Goal: Task Accomplishment & Management: Use online tool/utility

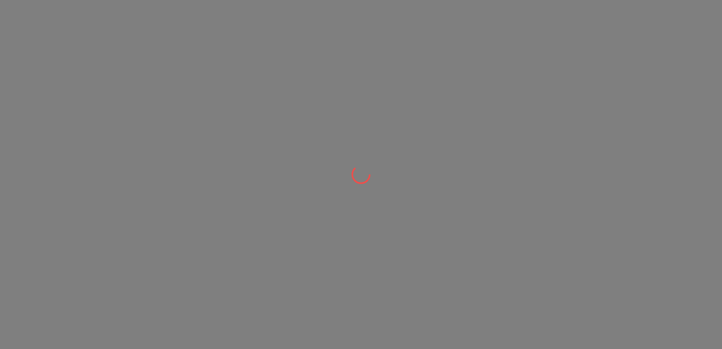
drag, startPoint x: 0, startPoint y: 0, endPoint x: 653, endPoint y: 9, distance: 652.7
click at [668, 33] on div at bounding box center [361, 174] width 722 height 349
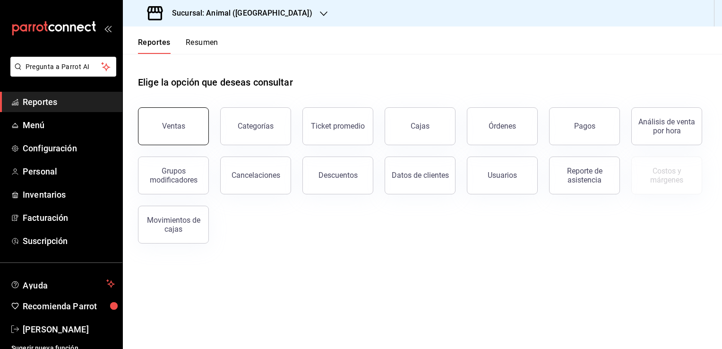
click at [168, 127] on div "Ventas" at bounding box center [173, 125] width 23 height 9
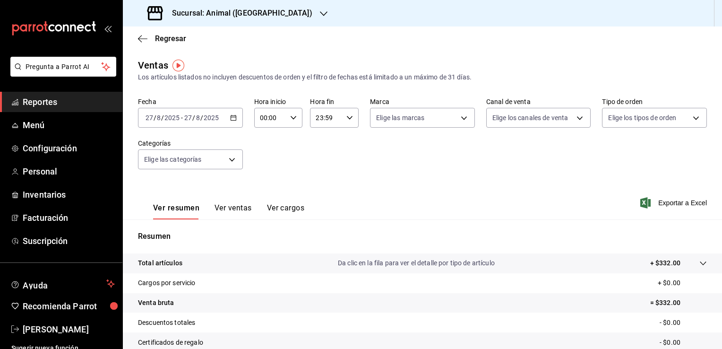
click at [231, 117] on icon "button" at bounding box center [233, 117] width 7 height 7
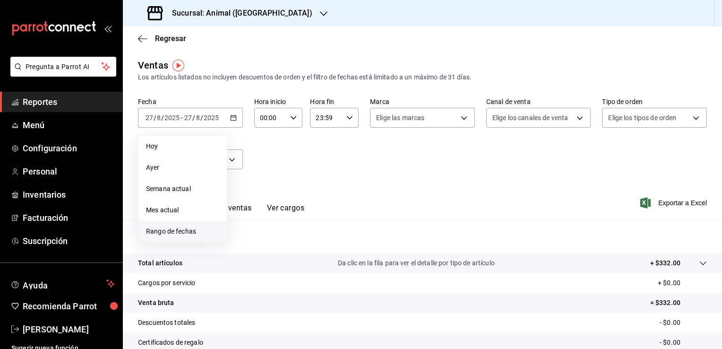
click at [179, 228] on span "Rango de fechas" at bounding box center [182, 231] width 73 height 10
click at [331, 152] on icon "button" at bounding box center [330, 151] width 11 height 11
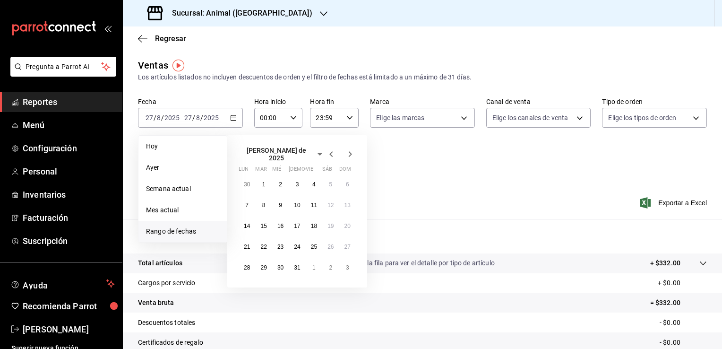
click at [349, 153] on icon "button" at bounding box center [350, 154] width 3 height 6
click at [314, 180] on abbr "1" at bounding box center [313, 180] width 3 height 7
click at [281, 262] on abbr "27" at bounding box center [280, 263] width 6 height 7
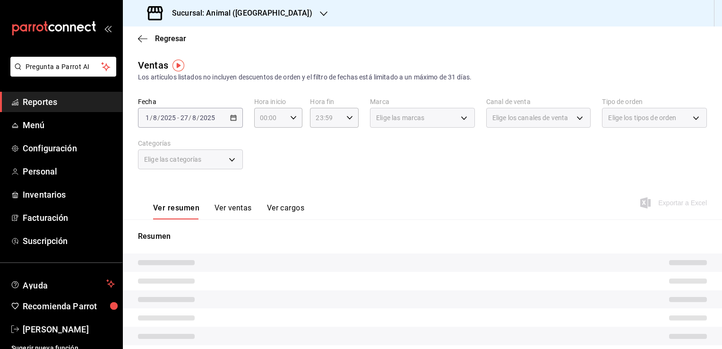
click at [234, 182] on div "Ver resumen Ver ventas Ver cargos Exportar a Excel" at bounding box center [422, 199] width 599 height 39
click at [291, 118] on icon "button" at bounding box center [293, 117] width 7 height 7
click at [264, 164] on span "05" at bounding box center [264, 161] width 9 height 8
type input "05:00"
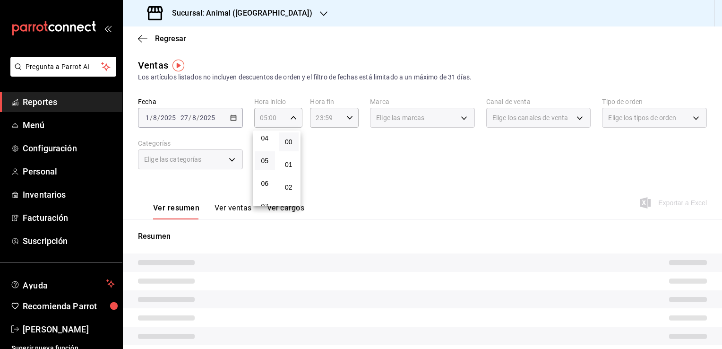
click at [293, 143] on button "00" at bounding box center [289, 141] width 20 height 19
click at [290, 142] on span "00" at bounding box center [288, 142] width 9 height 8
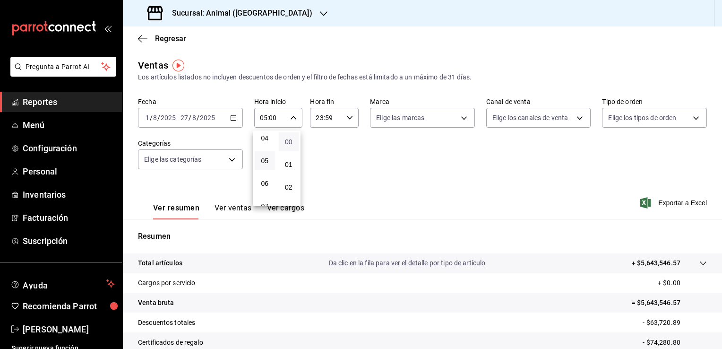
click at [287, 140] on span "00" at bounding box center [288, 142] width 9 height 8
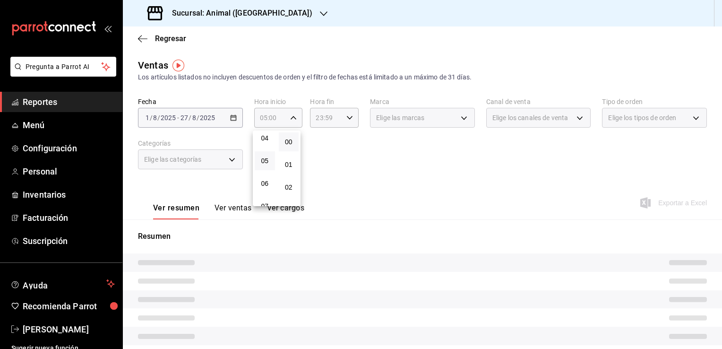
click at [350, 116] on div at bounding box center [361, 174] width 722 height 349
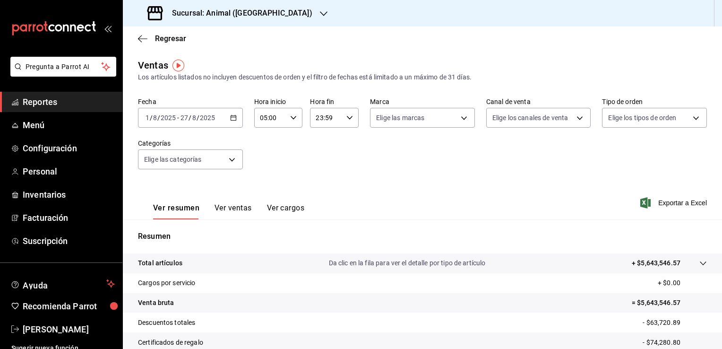
click at [346, 117] on icon "button" at bounding box center [349, 117] width 7 height 7
click at [321, 156] on span "05" at bounding box center [319, 156] width 9 height 8
click at [342, 140] on span "00" at bounding box center [344, 142] width 9 height 8
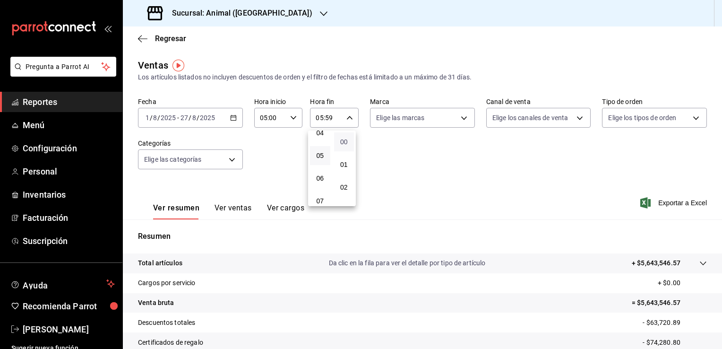
type input "05:00"
click at [342, 140] on span "00" at bounding box center [344, 142] width 9 height 8
click at [480, 171] on div at bounding box center [361, 174] width 722 height 349
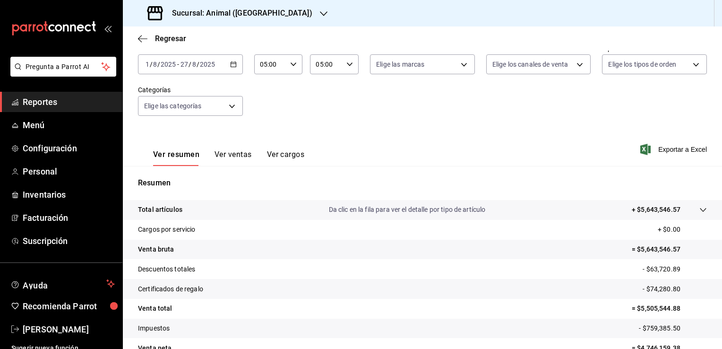
scroll to position [104, 0]
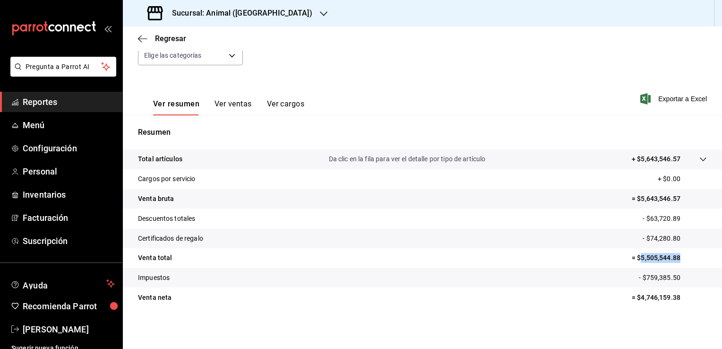
drag, startPoint x: 672, startPoint y: 257, endPoint x: 634, endPoint y: 264, distance: 39.2
click at [634, 264] on tr "Venta total = $5,505,544.88" at bounding box center [422, 258] width 599 height 20
copy p "5,505,544.88"
drag, startPoint x: 672, startPoint y: 295, endPoint x: 635, endPoint y: 295, distance: 37.8
click at [635, 295] on p "= $4,746,159.38" at bounding box center [668, 297] width 75 height 10
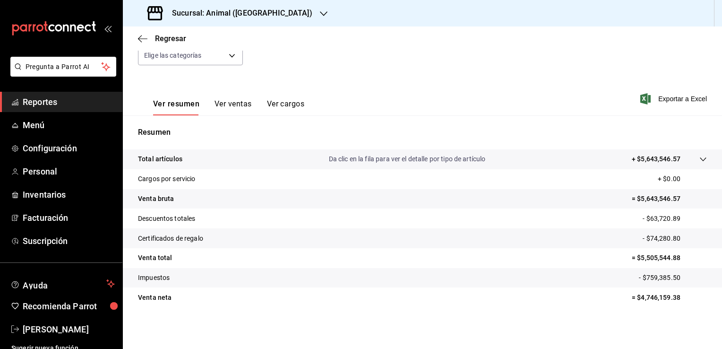
click at [569, 96] on div "Ver resumen Ver ventas Ver cargos Exportar a Excel" at bounding box center [422, 96] width 599 height 39
drag, startPoint x: 672, startPoint y: 257, endPoint x: 633, endPoint y: 258, distance: 39.7
click at [633, 258] on p "= $5,505,544.88" at bounding box center [668, 258] width 75 height 10
copy p "5,505,544.88"
click at [140, 37] on icon "button" at bounding box center [142, 38] width 9 height 9
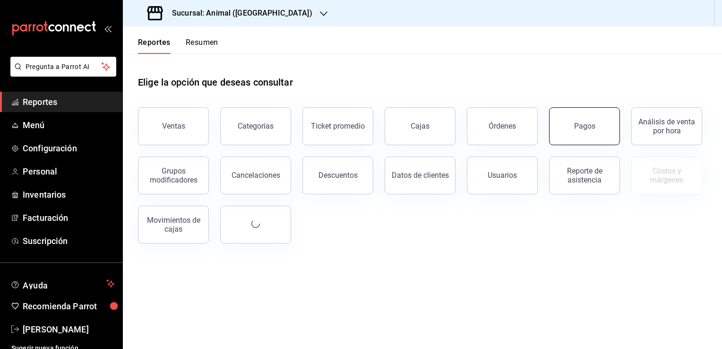
click at [578, 128] on div "Pagos" at bounding box center [584, 125] width 21 height 9
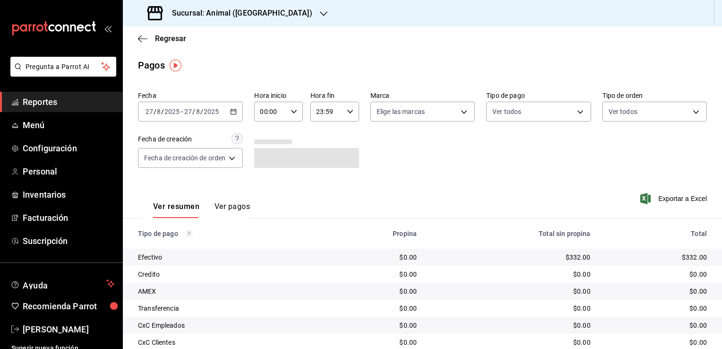
click at [231, 111] on \(Stroke\) "button" at bounding box center [233, 111] width 6 height 5
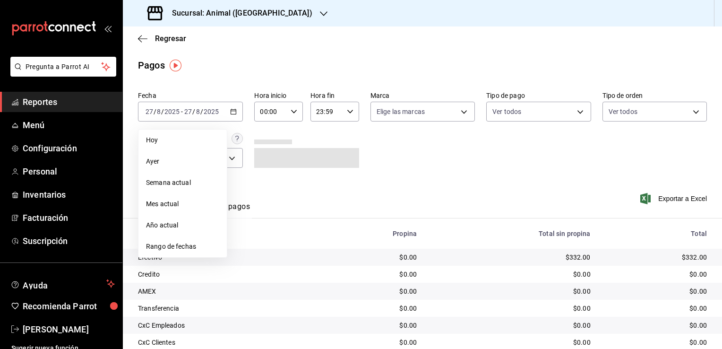
click at [170, 248] on span "Rango de fechas" at bounding box center [182, 246] width 73 height 10
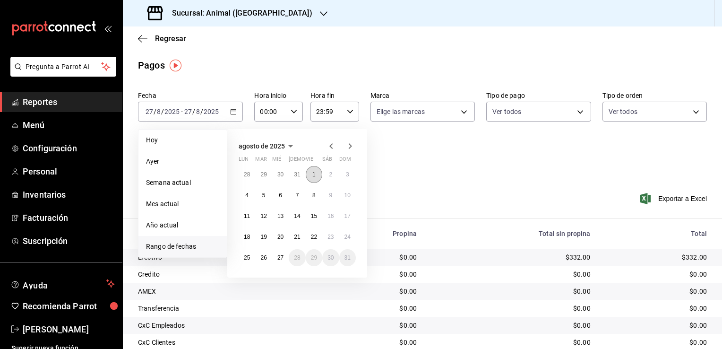
click at [315, 178] on button "1" at bounding box center [314, 174] width 17 height 17
click at [280, 260] on abbr "27" at bounding box center [280, 257] width 6 height 7
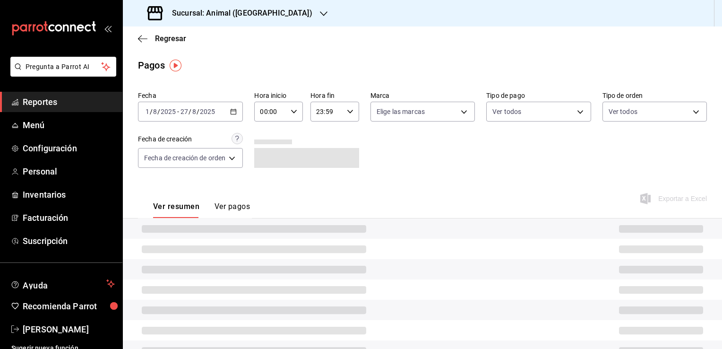
click at [295, 111] on icon "button" at bounding box center [293, 111] width 7 height 7
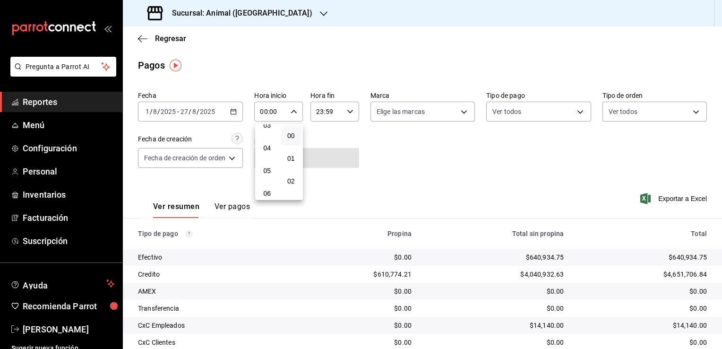
scroll to position [94, 0]
click at [270, 158] on span "05" at bounding box center [267, 155] width 9 height 8
type input "05:00"
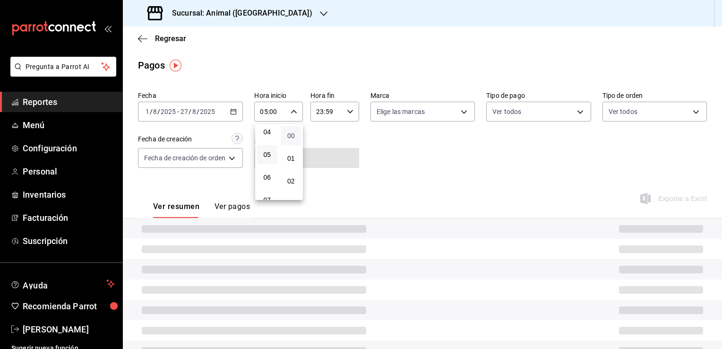
click at [292, 137] on span "00" at bounding box center [291, 136] width 9 height 8
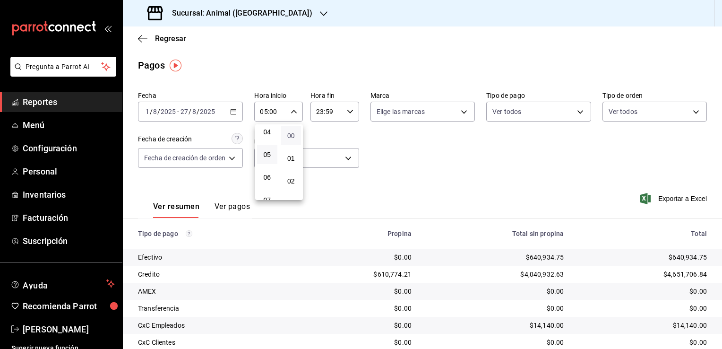
click at [292, 136] on span "00" at bounding box center [291, 136] width 9 height 8
click at [351, 112] on div at bounding box center [361, 174] width 722 height 349
click at [348, 112] on icon "button" at bounding box center [350, 111] width 7 height 7
click at [323, 153] on span "05" at bounding box center [322, 149] width 9 height 8
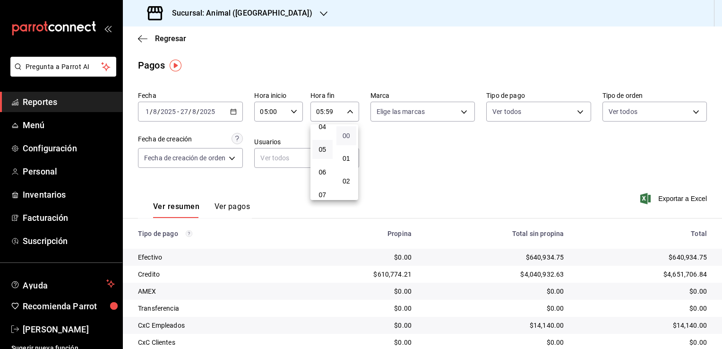
click at [350, 135] on span "00" at bounding box center [346, 136] width 9 height 8
type input "05:00"
click at [348, 135] on span "00" at bounding box center [346, 136] width 9 height 8
click at [413, 141] on div at bounding box center [361, 174] width 722 height 349
click at [232, 203] on button "Ver pagos" at bounding box center [231, 210] width 35 height 16
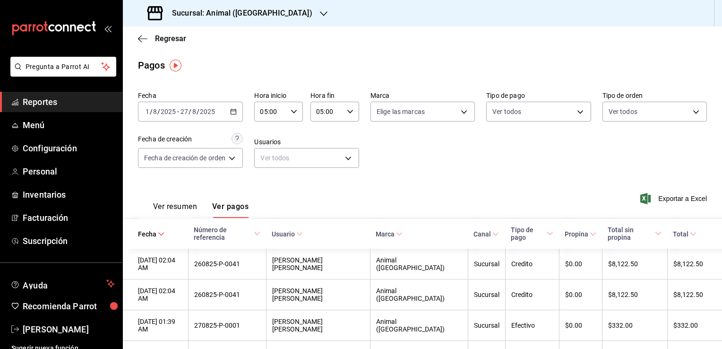
click at [655, 198] on span "Exportar a Excel" at bounding box center [674, 198] width 65 height 11
